Goal: Transaction & Acquisition: Purchase product/service

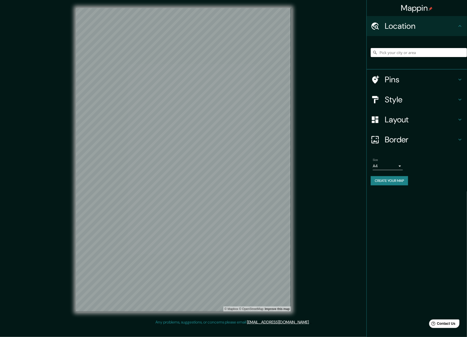
click at [403, 51] on input "Pick your city or area" at bounding box center [419, 52] width 96 height 9
click at [389, 56] on input "Pick your city or area" at bounding box center [419, 52] width 96 height 9
paste input "C. Privada [PERSON_NAME] 502-C Col Santa [PERSON_NAME] [GEOGRAPHIC_DATA][PERSON…"
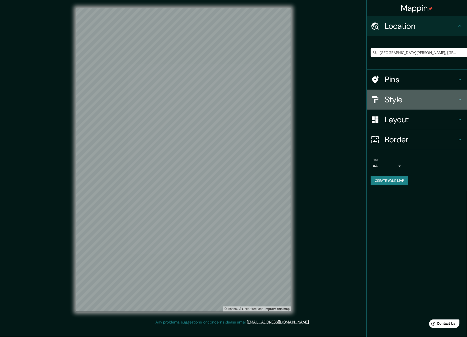
click at [401, 102] on h4 "Style" at bounding box center [421, 100] width 72 height 10
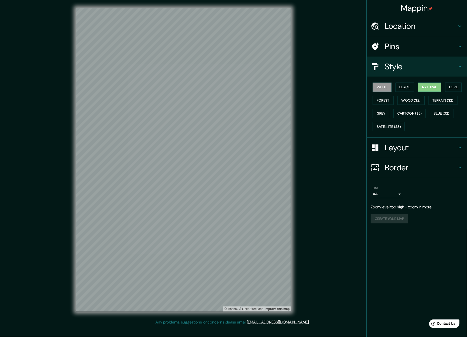
click at [436, 85] on button "Natural" at bounding box center [429, 87] width 23 height 9
click at [453, 102] on button "Terrain ($2)" at bounding box center [442, 100] width 29 height 9
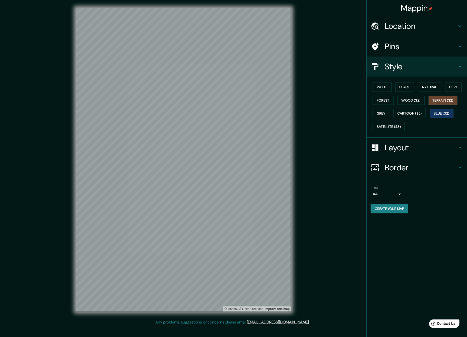
click at [444, 115] on button "Blue ($2)" at bounding box center [442, 113] width 24 height 9
click at [408, 113] on button "Cartoon ($2)" at bounding box center [409, 113] width 33 height 9
click at [386, 128] on button "Satellite ($3)" at bounding box center [389, 126] width 32 height 9
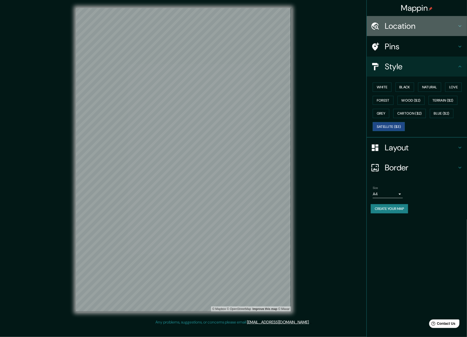
click at [413, 26] on h4 "Location" at bounding box center [421, 26] width 72 height 10
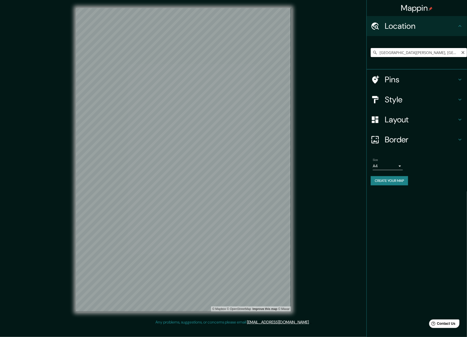
click at [413, 53] on input "[GEOGRAPHIC_DATA][PERSON_NAME], [GEOGRAPHIC_DATA]" at bounding box center [419, 52] width 96 height 9
drag, startPoint x: 430, startPoint y: 51, endPoint x: 344, endPoint y: 53, distance: 85.7
click at [344, 53] on div "Mappin Location [GEOGRAPHIC_DATA][PERSON_NAME], [GEOGRAPHIC_DATA] Pins Style La…" at bounding box center [233, 164] width 467 height 328
paste input "C. Privada [PERSON_NAME] 502-C Col Santa [PERSON_NAME] [GEOGRAPHIC_DATA][PERSON…"
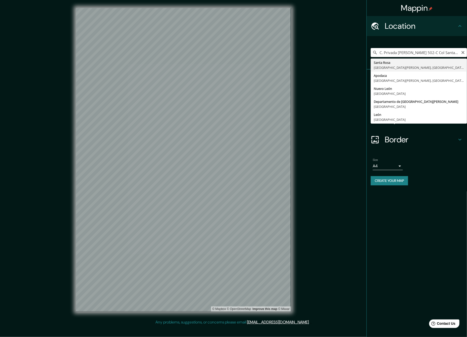
type input "[GEOGRAPHIC_DATA][PERSON_NAME], [GEOGRAPHIC_DATA][PERSON_NAME], [GEOGRAPHIC_DAT…"
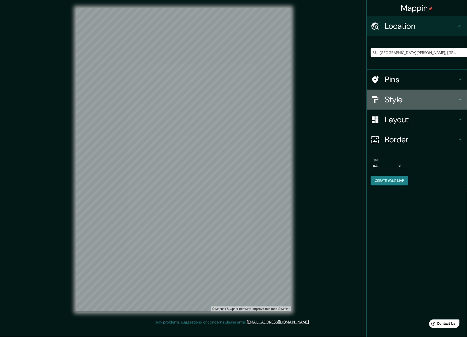
click at [397, 96] on h4 "Style" at bounding box center [421, 100] width 72 height 10
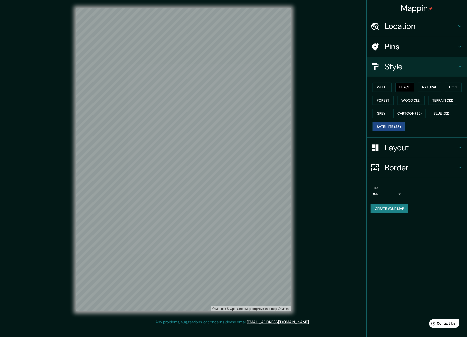
click at [404, 84] on button "Black" at bounding box center [404, 87] width 19 height 9
click at [439, 101] on button "Terrain ($2)" at bounding box center [442, 100] width 29 height 9
click at [441, 114] on button "Blue ($2)" at bounding box center [442, 113] width 24 height 9
click at [387, 125] on button "Satellite ($3)" at bounding box center [389, 126] width 32 height 9
click at [386, 85] on button "White" at bounding box center [382, 87] width 19 height 9
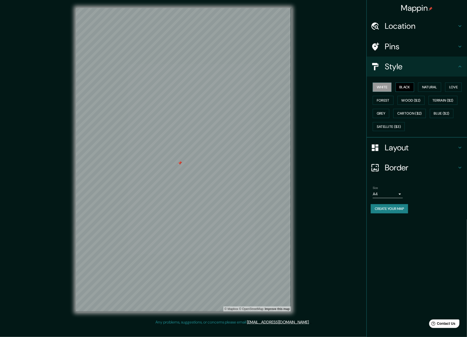
click at [405, 85] on button "Black" at bounding box center [404, 87] width 19 height 9
click at [384, 212] on button "Create your map" at bounding box center [389, 208] width 37 height 9
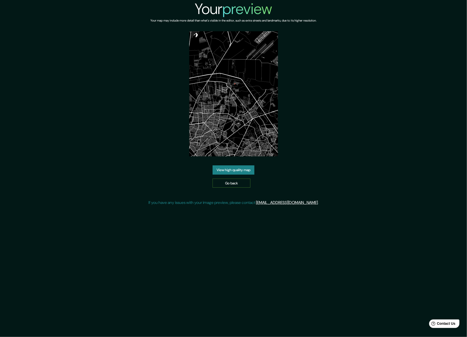
click at [231, 184] on link "Go back" at bounding box center [231, 183] width 38 height 9
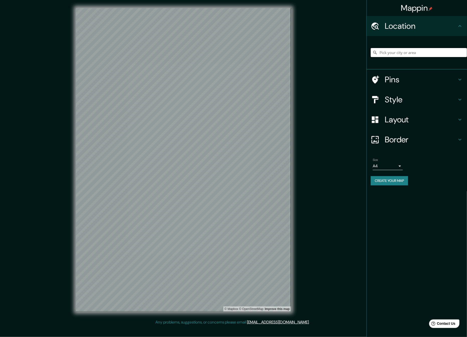
click at [382, 50] on input "Pick your city or area" at bounding box center [419, 52] width 96 height 9
paste input "C. Privada [PERSON_NAME] 502-C Col Santa [PERSON_NAME] [GEOGRAPHIC_DATA][PERSON…"
type input "[GEOGRAPHIC_DATA][PERSON_NAME], [GEOGRAPHIC_DATA][PERSON_NAME], [GEOGRAPHIC_DAT…"
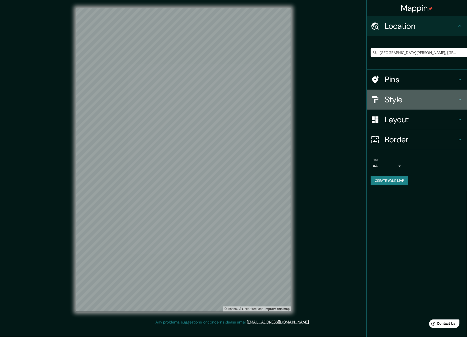
click at [397, 101] on h4 "Style" at bounding box center [421, 100] width 72 height 10
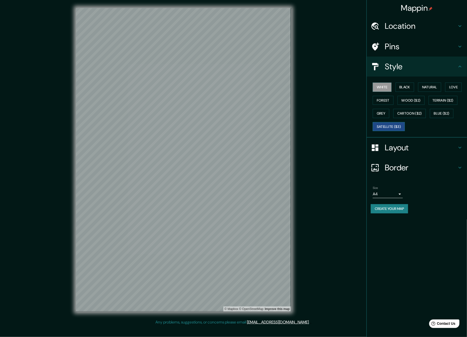
click at [395, 124] on button "Satellite ($3)" at bounding box center [389, 126] width 32 height 9
click at [409, 88] on button "Black" at bounding box center [404, 87] width 19 height 9
click at [387, 210] on button "Create your map" at bounding box center [389, 208] width 37 height 9
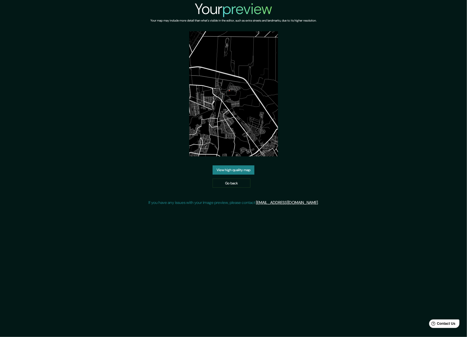
click at [240, 169] on link "View high quality map" at bounding box center [233, 170] width 42 height 9
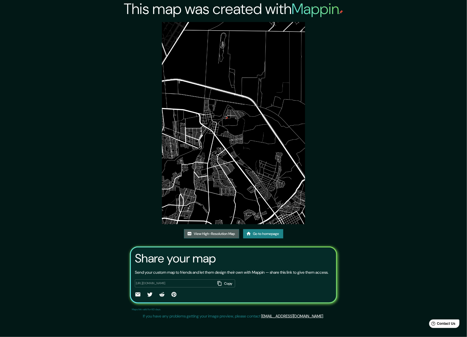
click at [224, 234] on link "View High-Resolution Map" at bounding box center [211, 233] width 55 height 9
